Goal: Download file/media

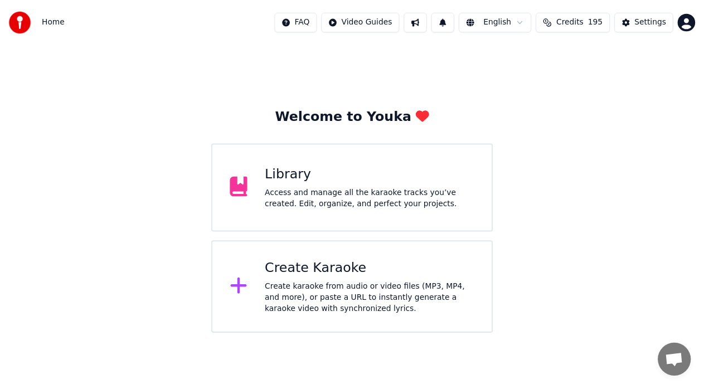
scroll to position [25, 0]
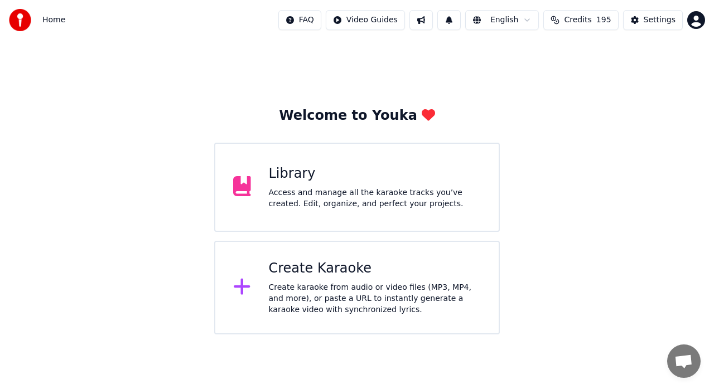
click at [365, 183] on div "Library Access and manage all the karaoke tracks you’ve created. Edit, organize…" at bounding box center [375, 187] width 212 height 45
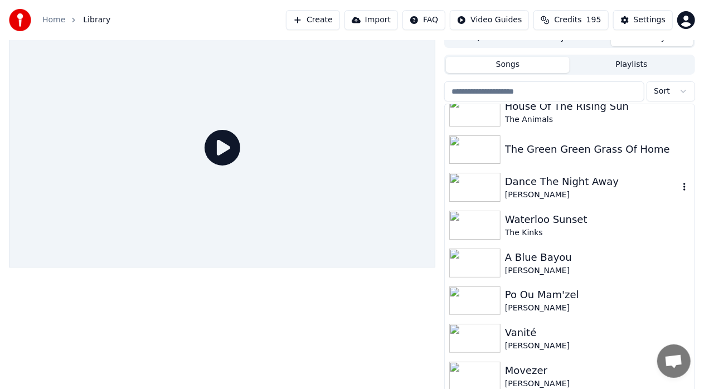
scroll to position [18, 0]
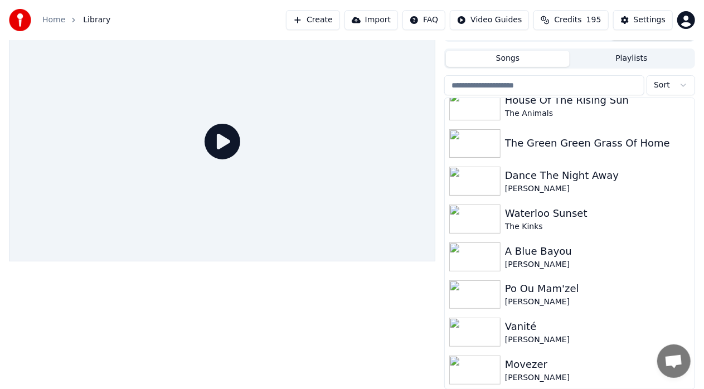
click at [535, 367] on div "Movezer" at bounding box center [592, 365] width 174 height 16
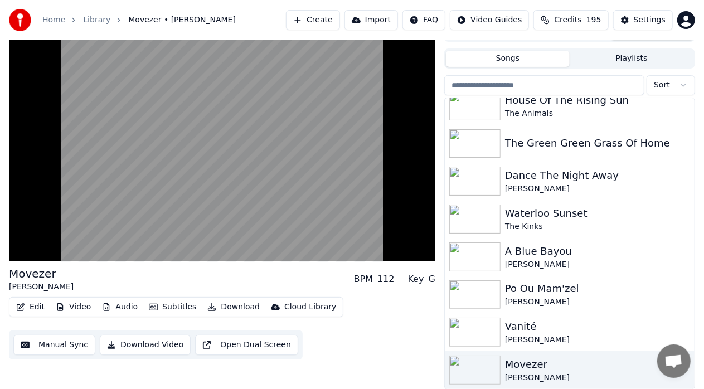
click at [147, 343] on button "Download Video" at bounding box center [145, 345] width 91 height 20
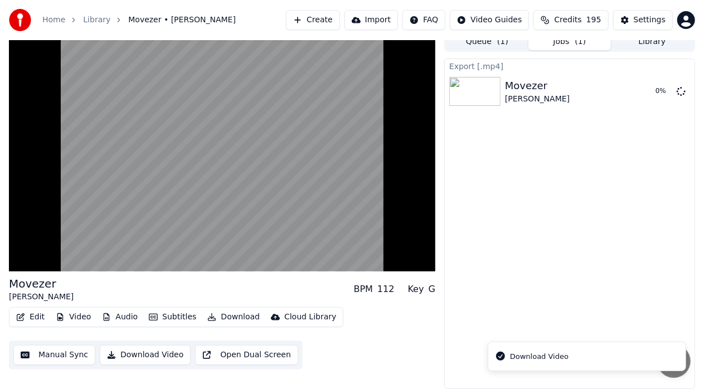
scroll to position [8, 0]
click at [652, 88] on button "Show" at bounding box center [652, 91] width 40 height 20
